Goal: Information Seeking & Learning: Learn about a topic

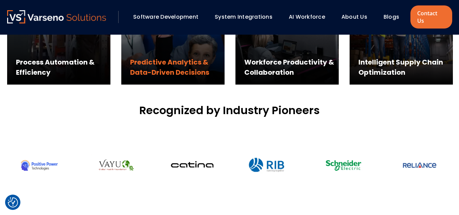
scroll to position [403, 0]
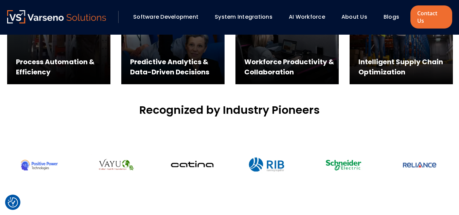
click at [177, 13] on link "Software Development" at bounding box center [165, 17] width 65 height 8
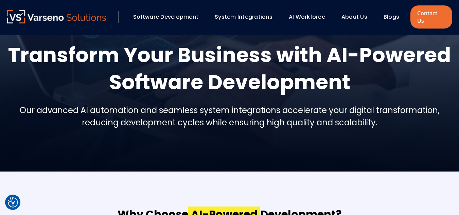
scroll to position [52, 0]
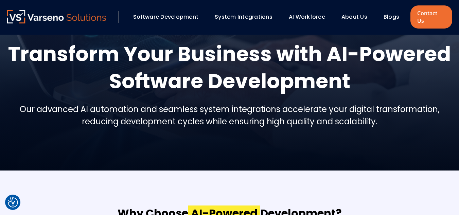
click at [47, 47] on h1 "Transform Your Business with AI-Powered Software Development" at bounding box center [230, 67] width 446 height 54
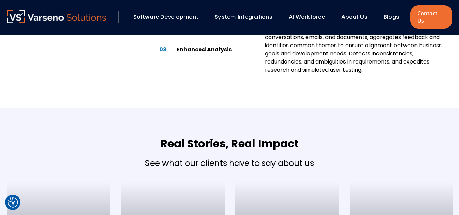
scroll to position [522, 0]
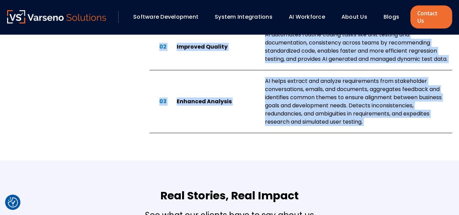
drag, startPoint x: 47, startPoint y: 47, endPoint x: 367, endPoint y: 114, distance: 326.8
click at [367, 114] on body "We value your privacy We use cookies to enhance your browsing experience, serve…" at bounding box center [229, 141] width 459 height 1327
copy body "Loremipsu Dolo Sitametc adip EL-Seddoei Temporin Utlaboreetd Mag aliquaen AD mi…"
click at [199, 75] on div "03 Enhanced Analysis AI helps extract and analyze requirements from stakeholder…" at bounding box center [301, 101] width 303 height 63
